Goal: Find specific page/section: Find specific page/section

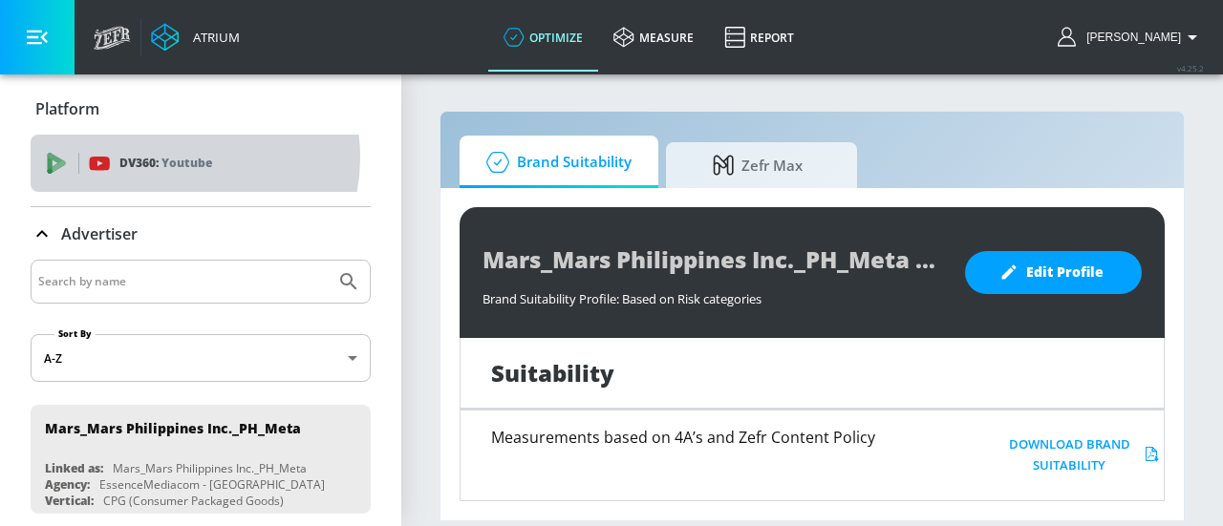
click at [168, 158] on p "Youtube" at bounding box center [186, 163] width 51 height 20
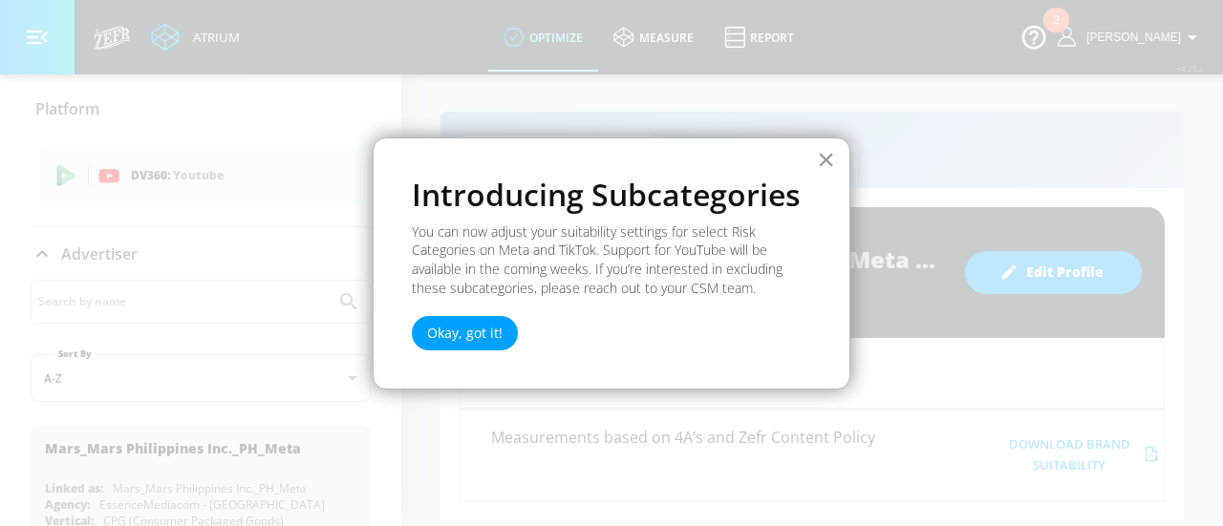
click at [831, 161] on button "×" at bounding box center [826, 159] width 18 height 31
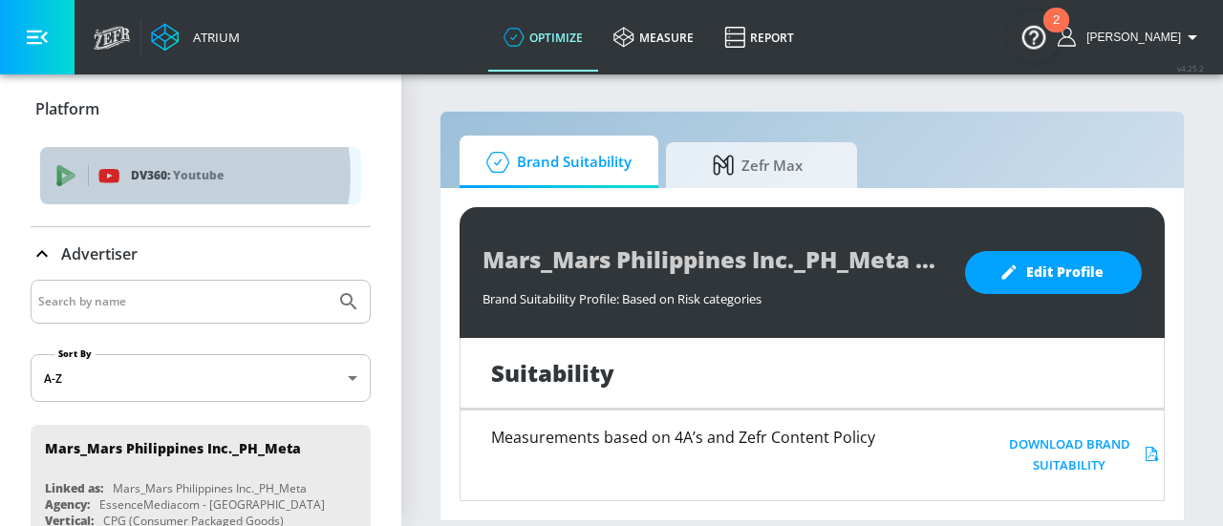
click at [180, 175] on p "Youtube" at bounding box center [198, 175] width 51 height 20
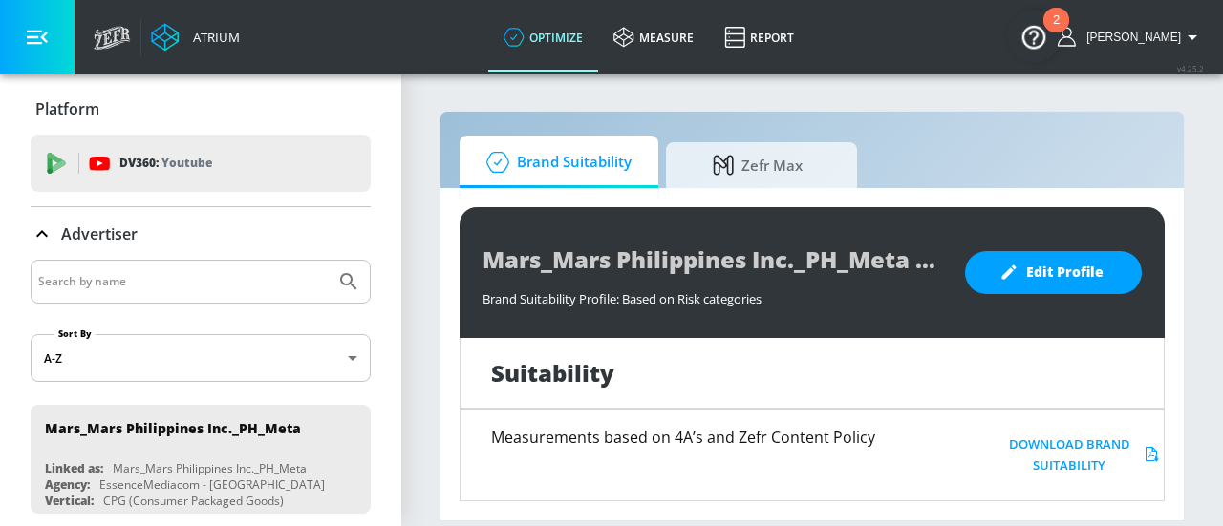
click at [180, 175] on div "DV360: Youtube" at bounding box center [201, 163] width 340 height 57
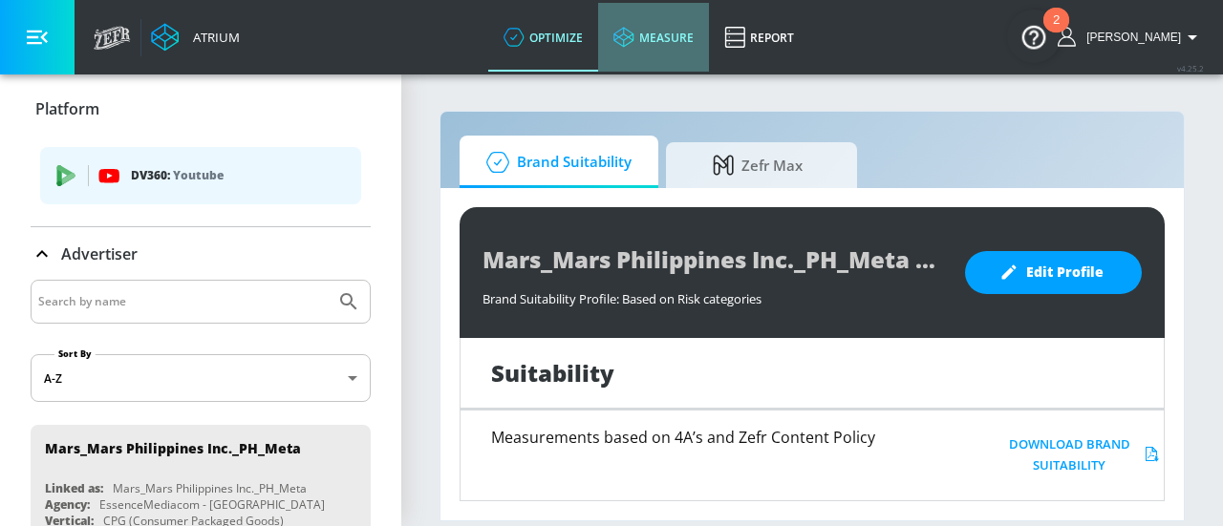
click at [634, 32] on icon at bounding box center [623, 37] width 21 height 21
